Goal: Information Seeking & Learning: Understand process/instructions

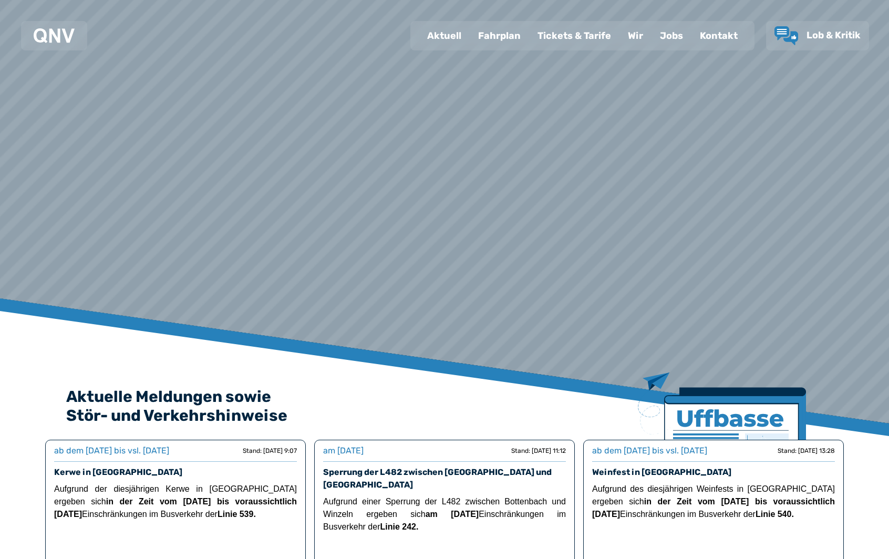
click at [492, 44] on div "Fahrplan" at bounding box center [499, 35] width 59 height 27
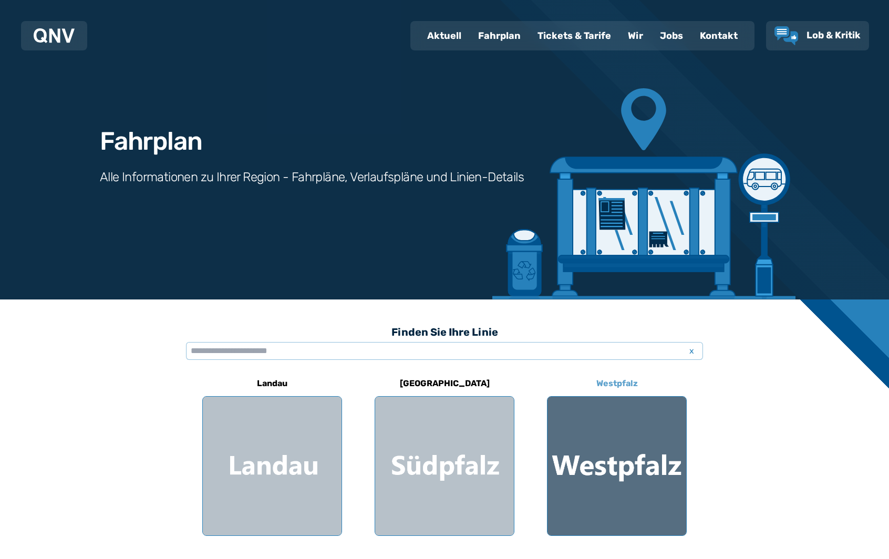
click at [578, 476] on div at bounding box center [616, 466] width 139 height 139
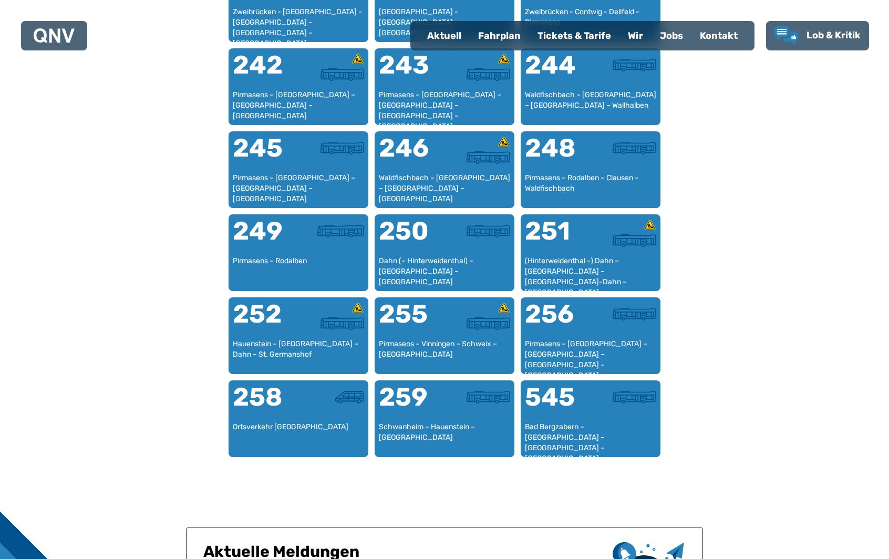
scroll to position [1170, 0]
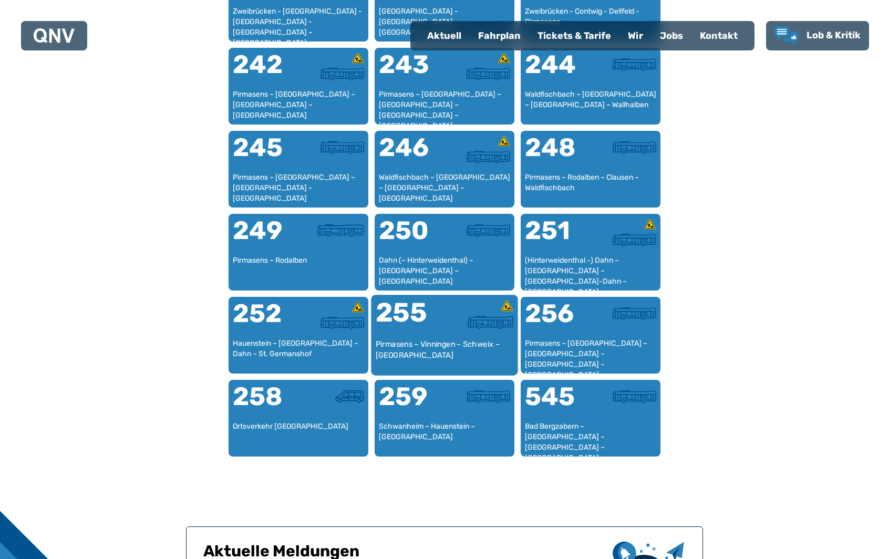
click at [459, 351] on div "Pirmasens – Vinningen – Schweix – [GEOGRAPHIC_DATA]" at bounding box center [445, 355] width 138 height 32
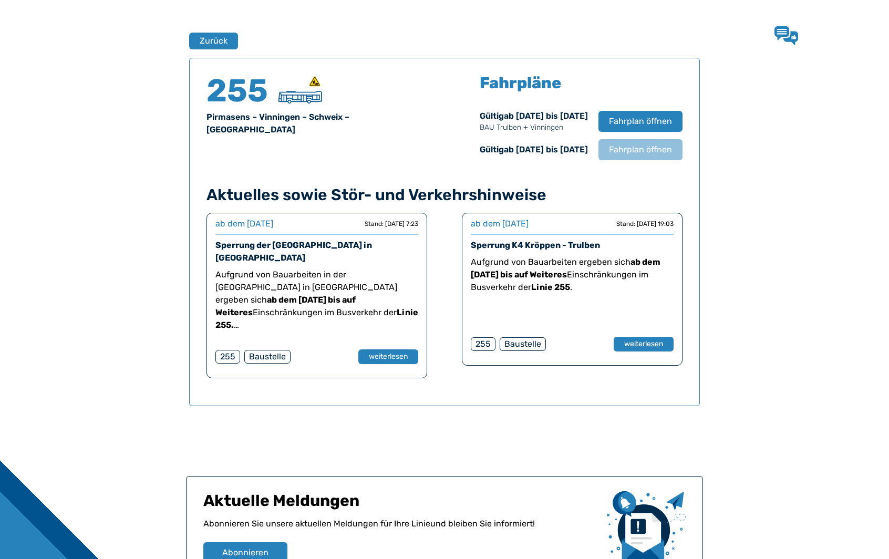
scroll to position [692, 0]
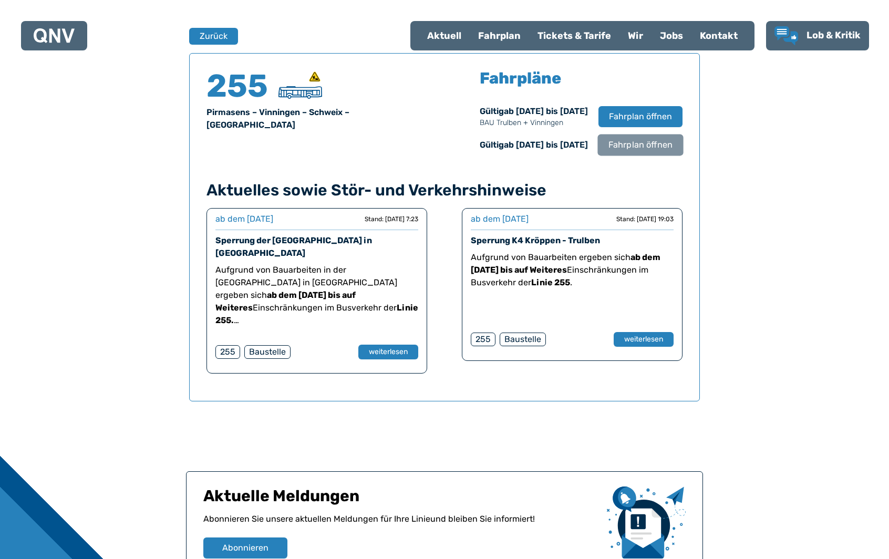
click at [618, 143] on span "Fahrplan öffnen" at bounding box center [640, 145] width 64 height 13
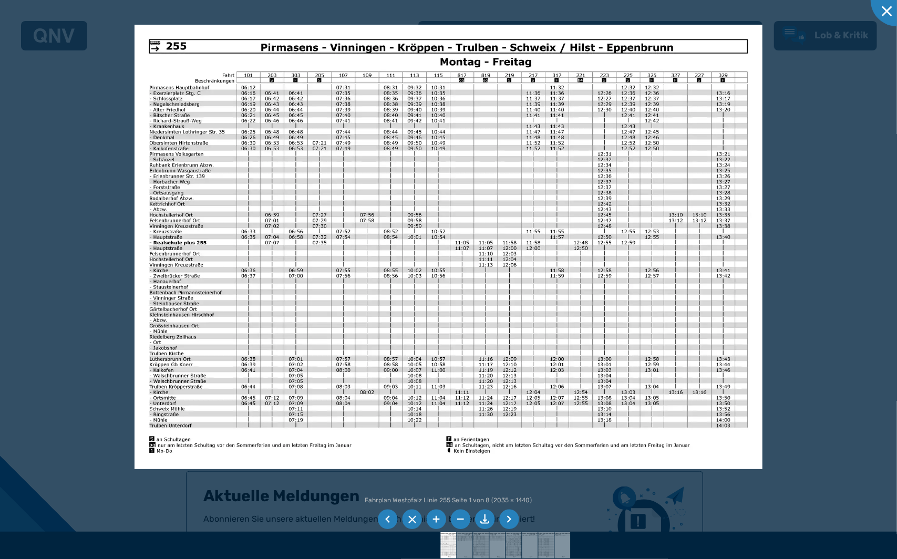
click at [803, 268] on div at bounding box center [448, 279] width 897 height 559
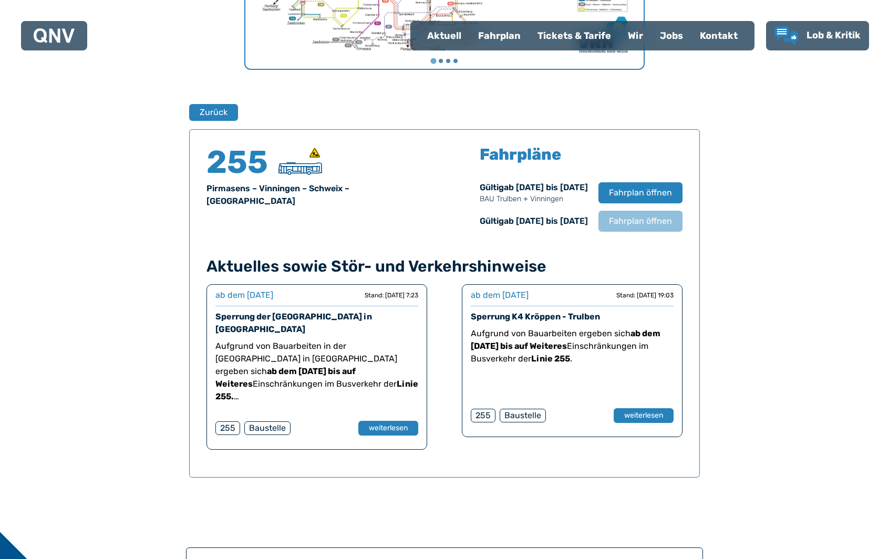
scroll to position [615, 0]
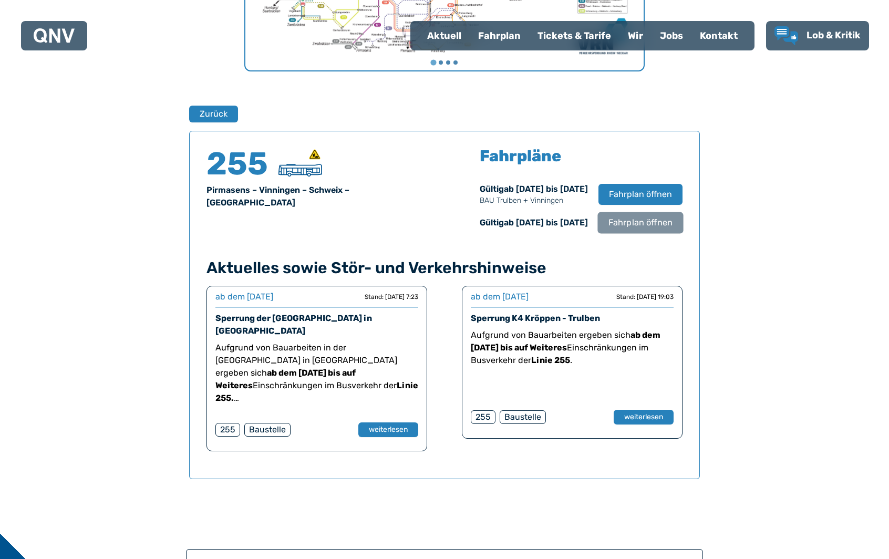
click at [634, 217] on span "Fahrplan öffnen" at bounding box center [640, 222] width 64 height 13
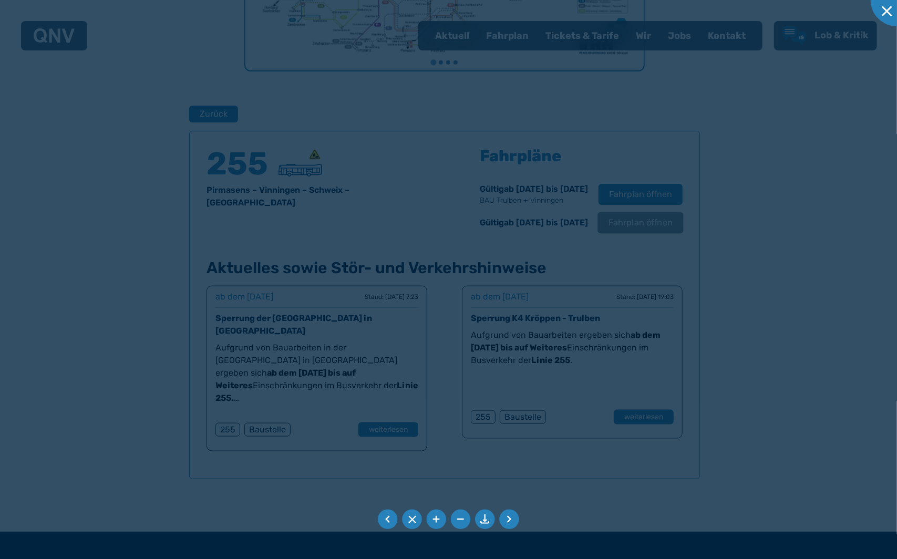
click at [634, 217] on div at bounding box center [448, 279] width 897 height 559
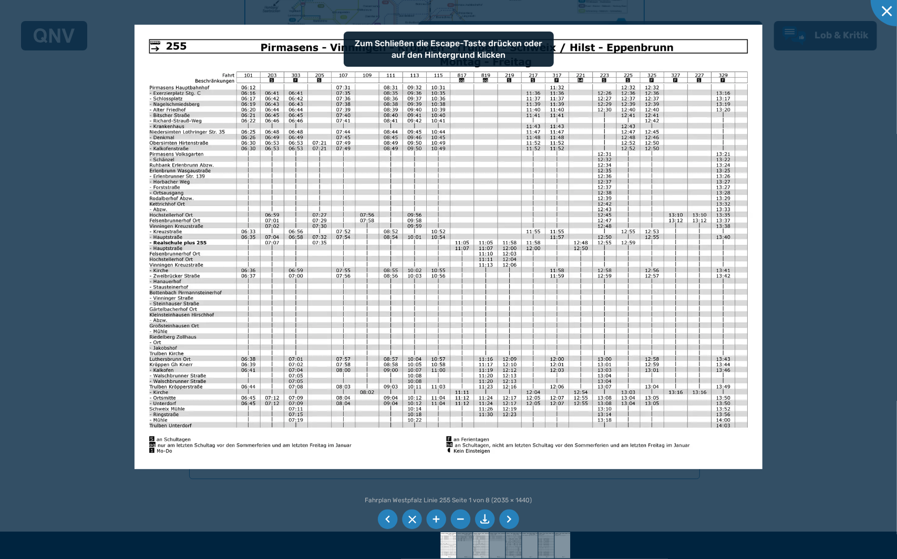
click at [486, 541] on img at bounding box center [480, 545] width 37 height 26
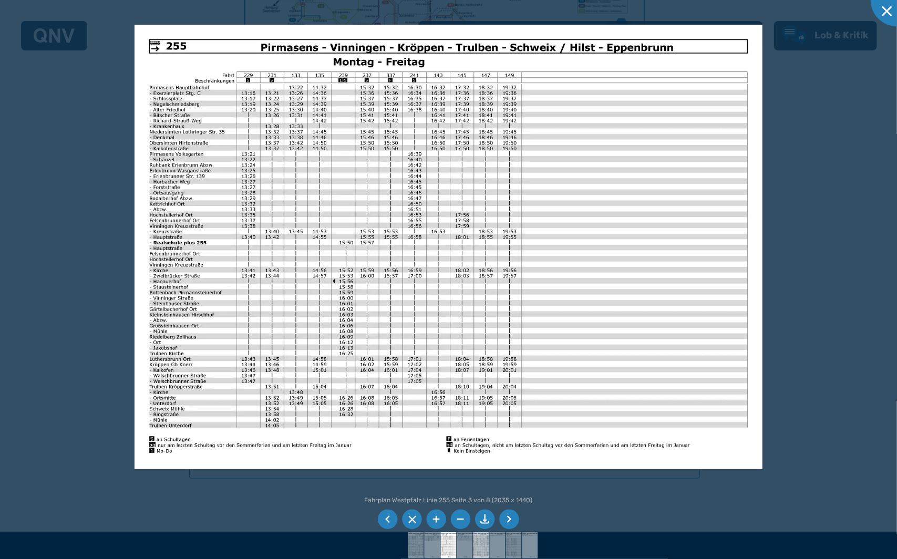
click at [485, 547] on img at bounding box center [480, 545] width 37 height 26
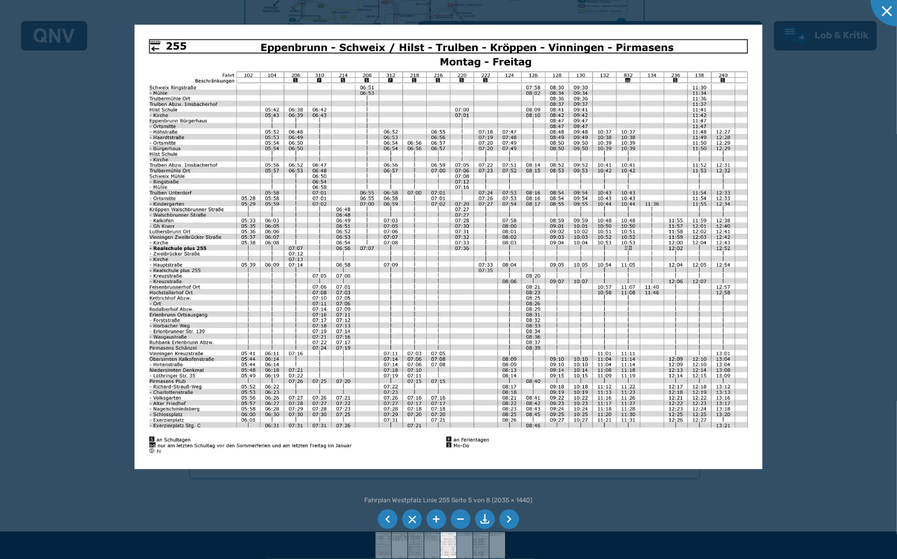
click at [440, 141] on img at bounding box center [448, 247] width 628 height 444
click at [49, 100] on div at bounding box center [448, 279] width 897 height 559
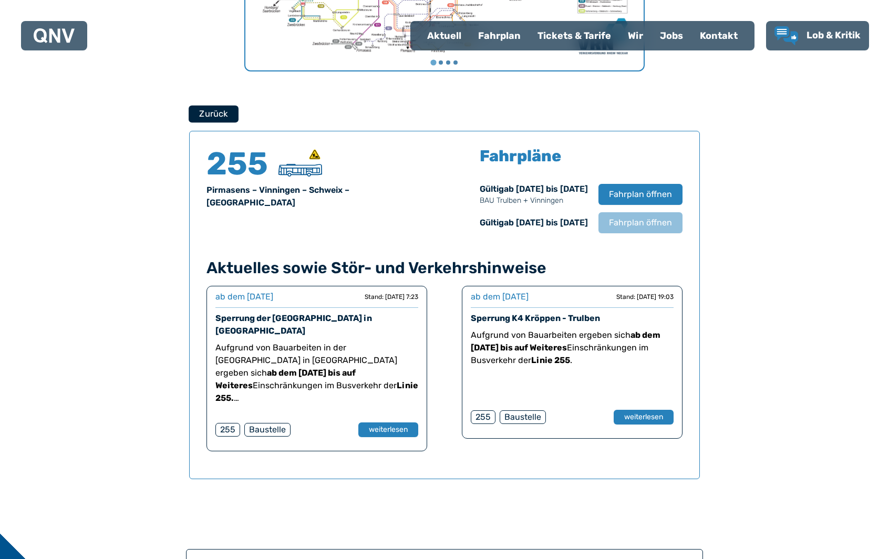
click at [217, 118] on button "Zurück" at bounding box center [214, 113] width 50 height 17
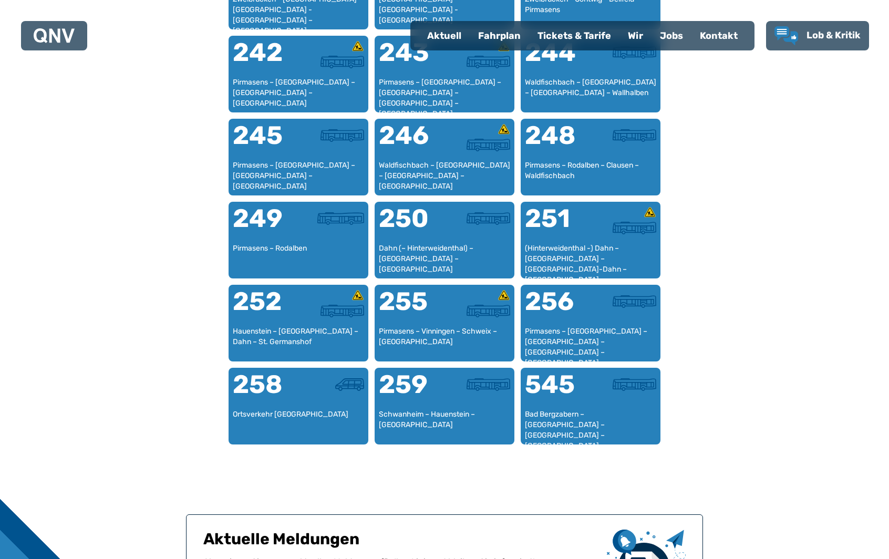
scroll to position [1183, 0]
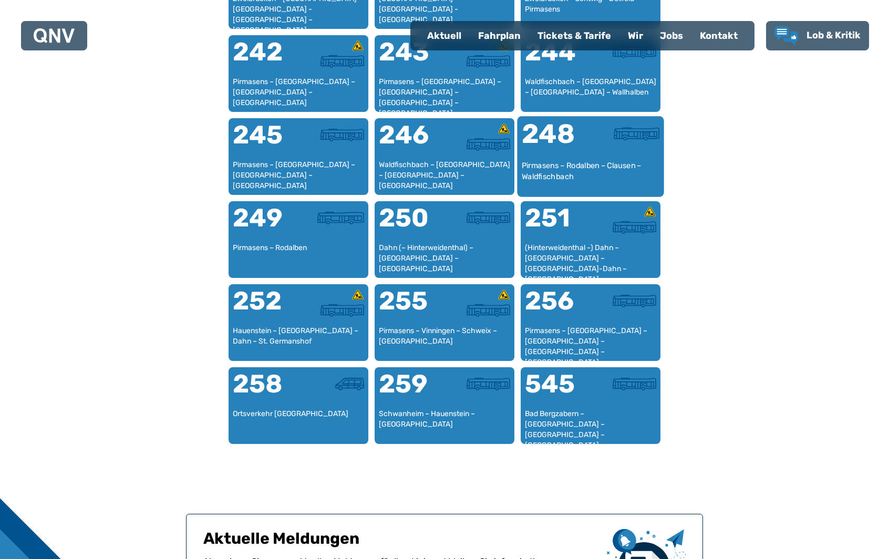
click at [581, 125] on div "248" at bounding box center [556, 140] width 69 height 39
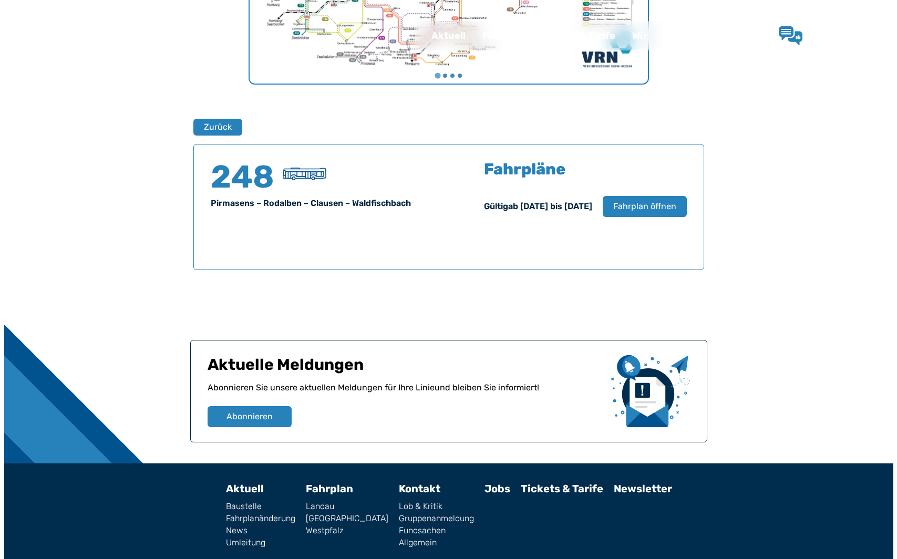
scroll to position [637, 0]
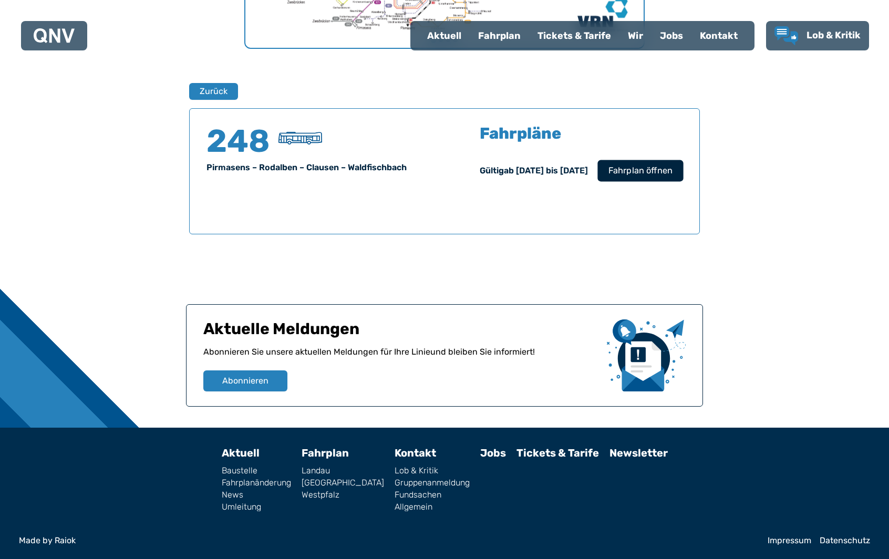
click at [627, 170] on span "Fahrplan öffnen" at bounding box center [640, 170] width 64 height 13
